Goal: Use online tool/utility: Use online tool/utility

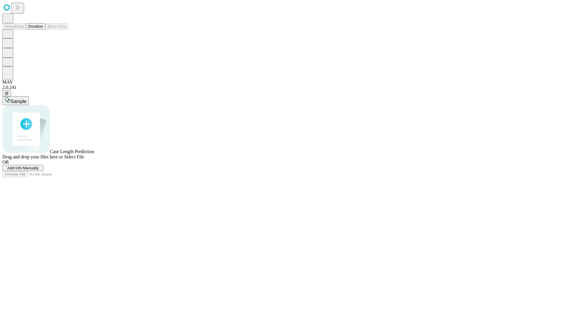
click at [43, 29] on button "Duration" at bounding box center [35, 26] width 19 height 6
click at [26, 99] on span "Sample" at bounding box center [19, 101] width 16 height 5
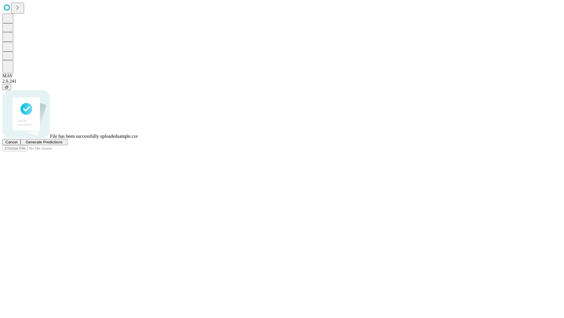
click at [62, 144] on span "Generate Predictions" at bounding box center [44, 142] width 37 height 4
